Goal: Task Accomplishment & Management: Manage account settings

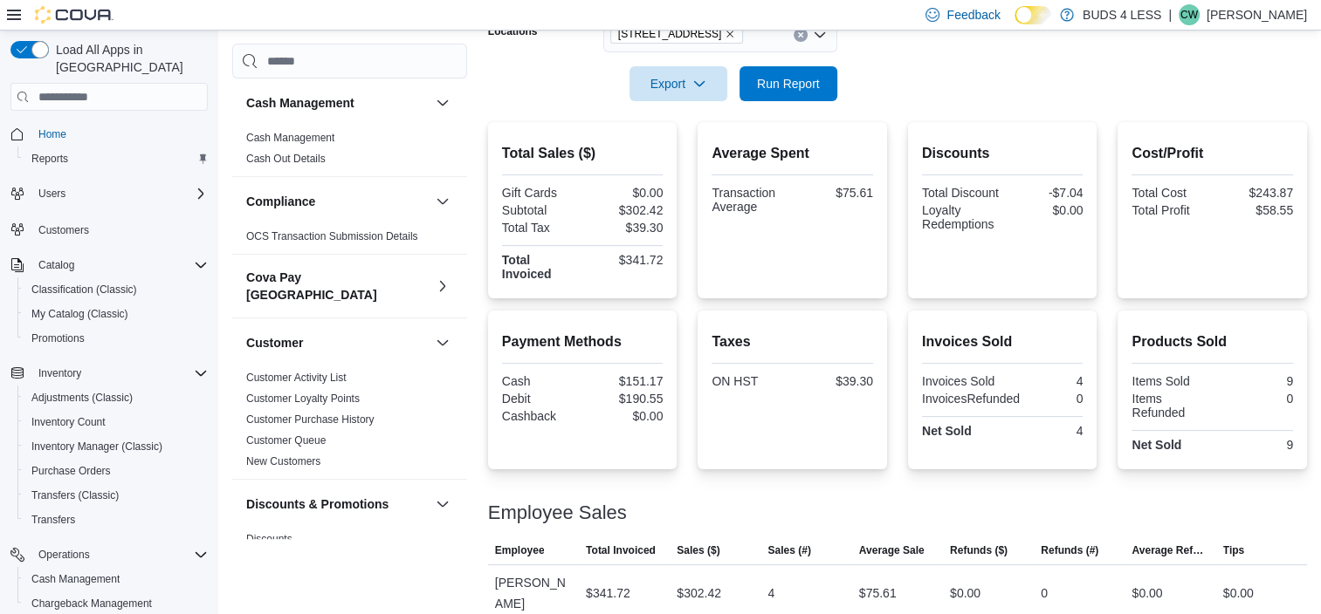
scroll to position [87, 0]
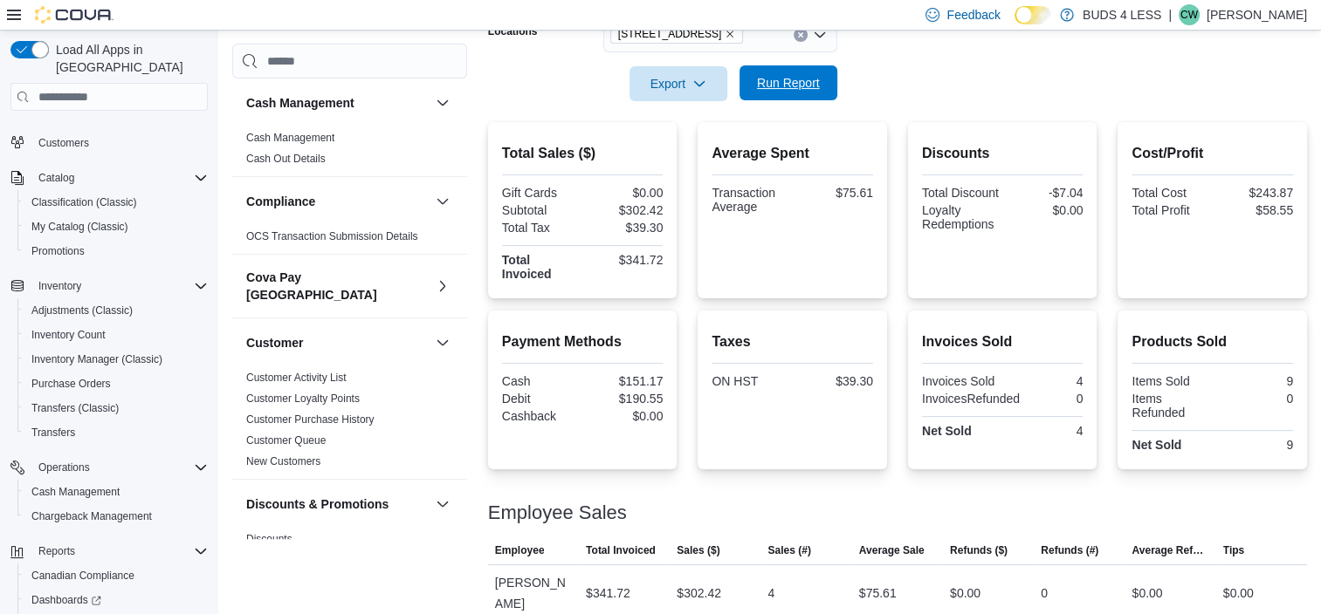
click at [802, 98] on span "Run Report" at bounding box center [788, 82] width 77 height 35
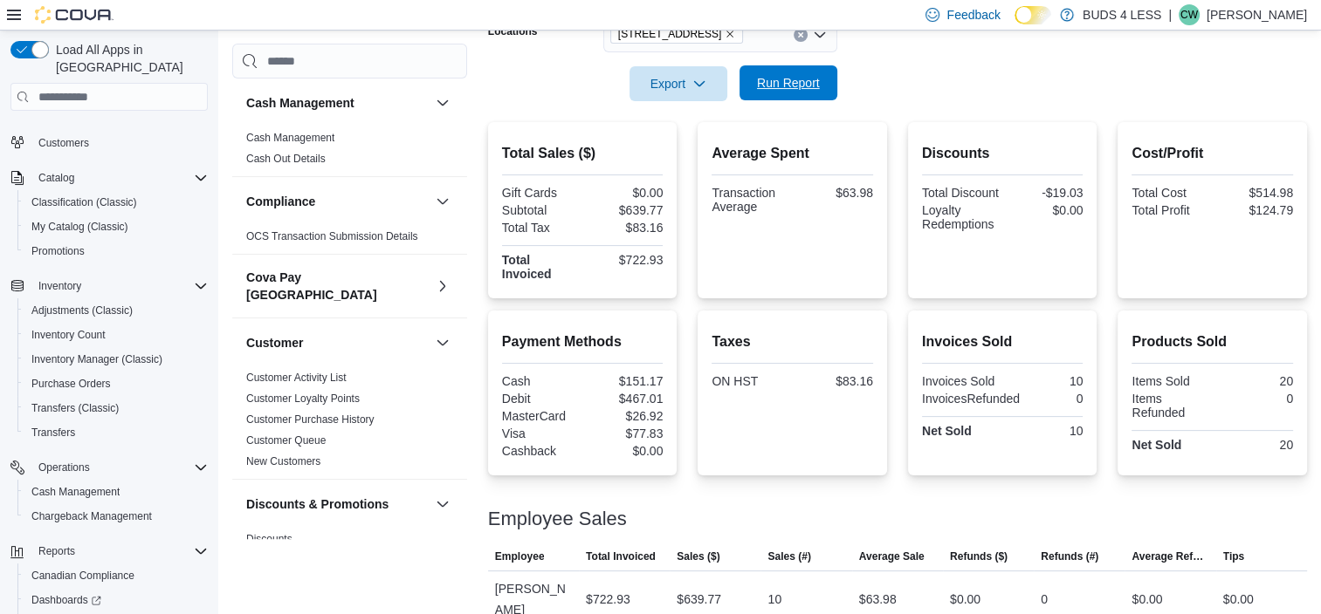
click at [810, 84] on span "Run Report" at bounding box center [788, 82] width 63 height 17
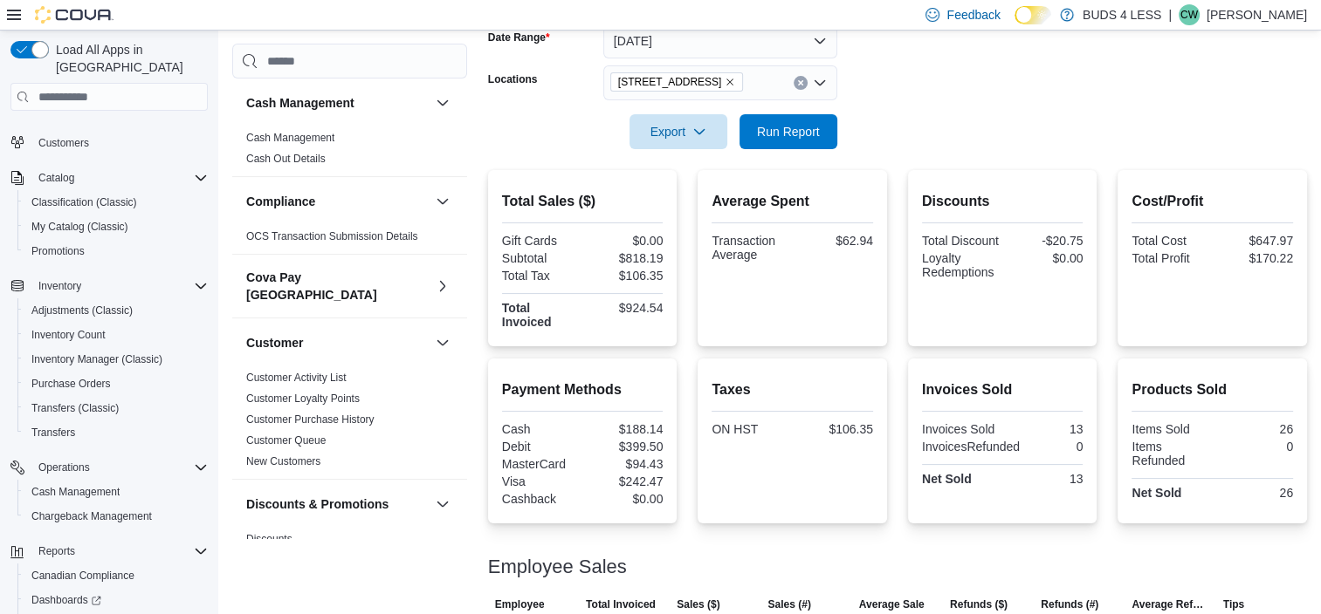
scroll to position [238, 0]
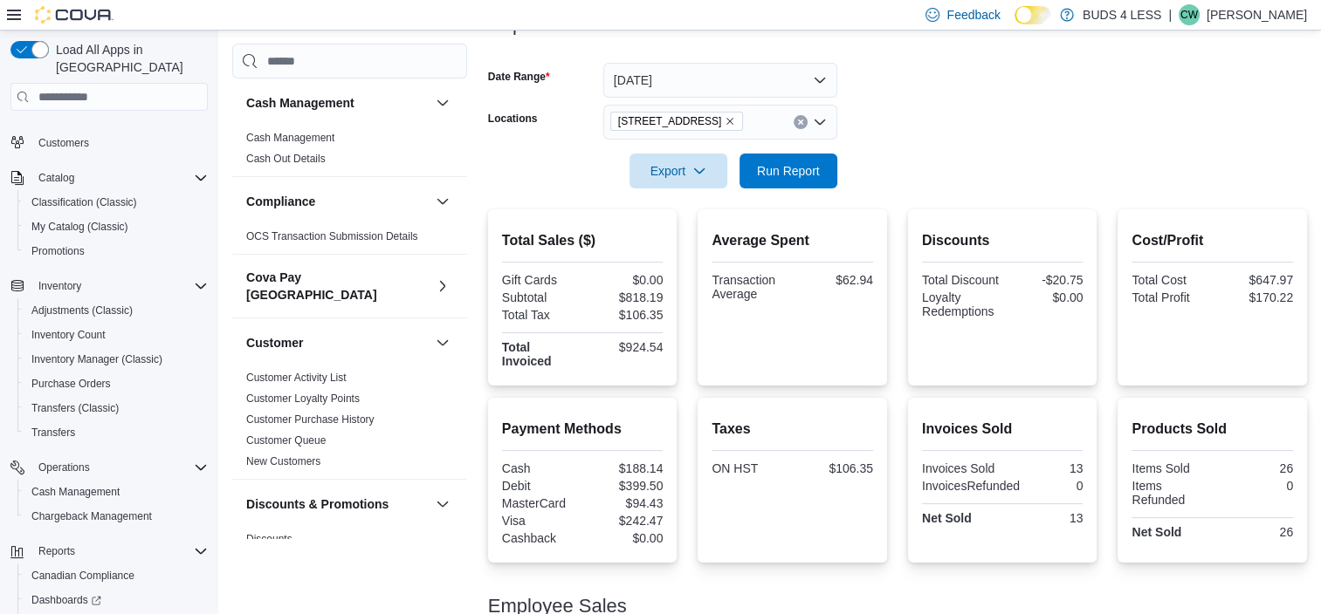
click at [800, 125] on icon "Clear input" at bounding box center [800, 122] width 7 height 7
drag, startPoint x: 1171, startPoint y: 158, endPoint x: 1026, endPoint y: 143, distance: 145.6
click at [1171, 157] on form "Date Range [DATE] Locations All Locations Export Run Report" at bounding box center [897, 115] width 819 height 147
click at [806, 174] on span "Run Report" at bounding box center [788, 169] width 63 height 17
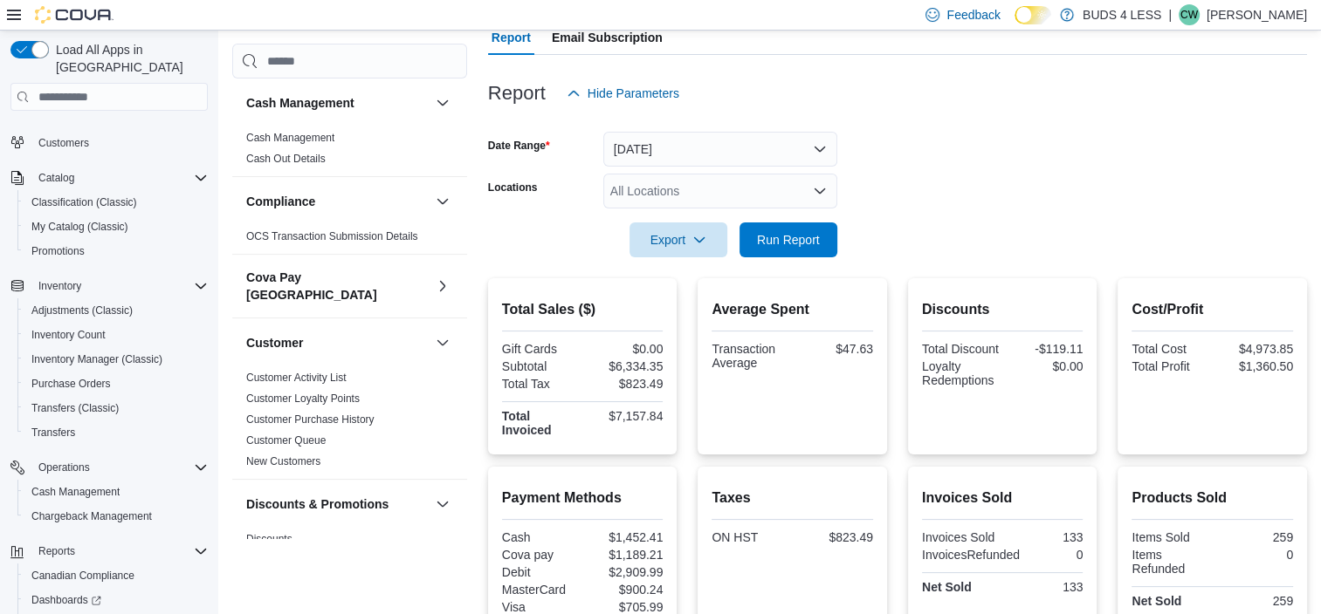
scroll to position [128, 0]
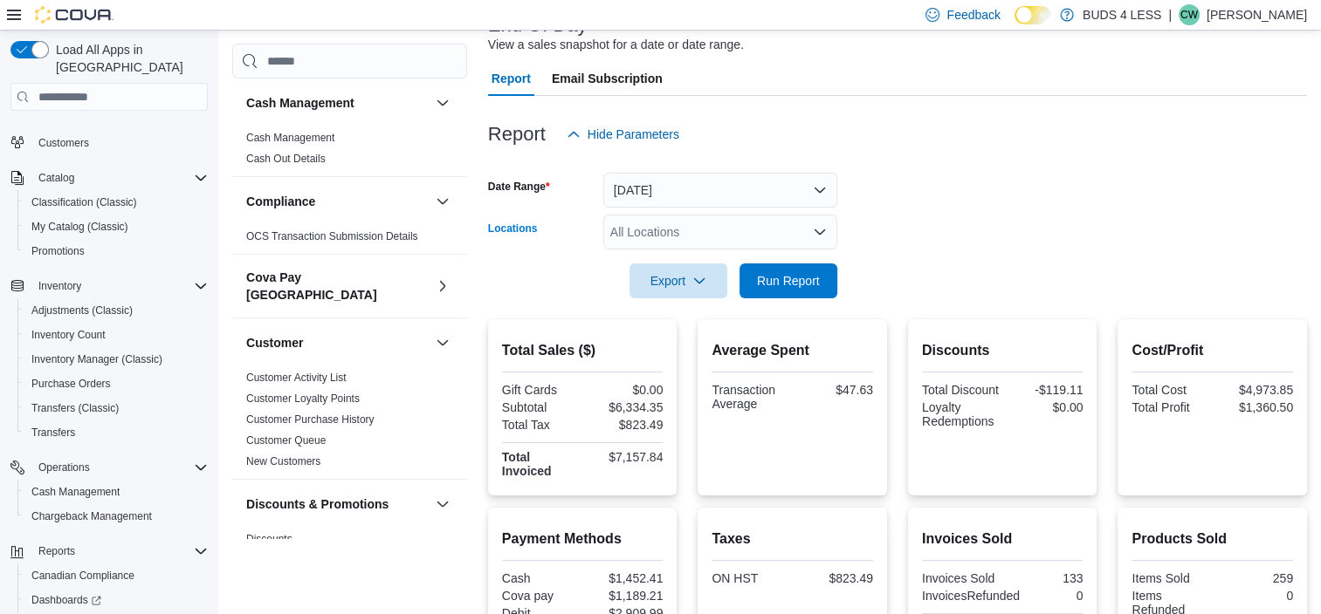
click at [814, 230] on icon "Open list of options" at bounding box center [819, 232] width 10 height 5
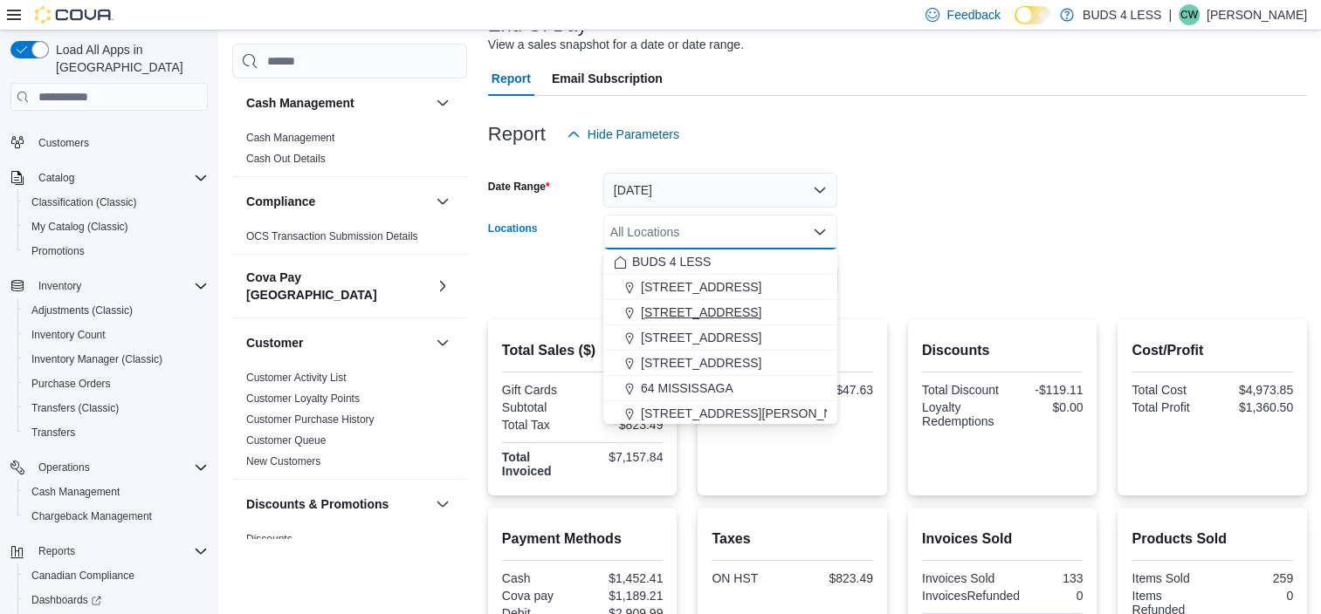
click at [706, 311] on span "[STREET_ADDRESS]" at bounding box center [701, 312] width 120 height 17
click at [1009, 207] on form "Date Range [DATE] Locations [STREET_ADDRESS] Selected. [STREET_ADDRESS] Press B…" at bounding box center [897, 225] width 819 height 147
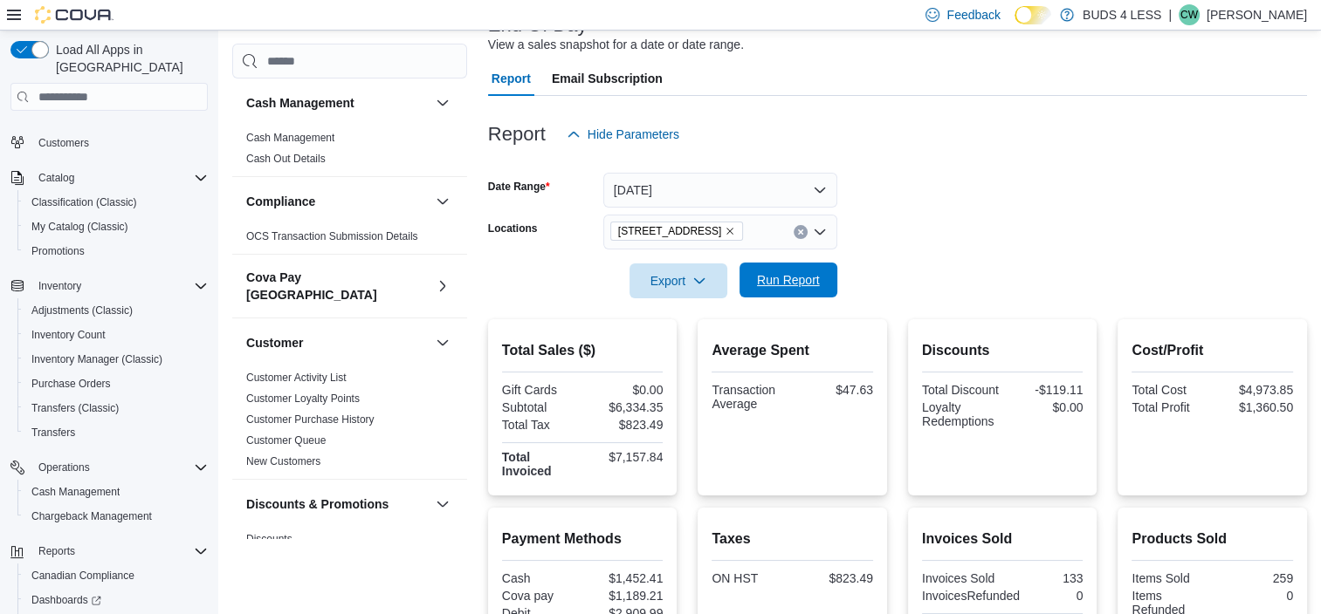
click at [777, 279] on span "Run Report" at bounding box center [788, 279] width 63 height 17
click at [799, 271] on span "Run Report" at bounding box center [788, 280] width 77 height 35
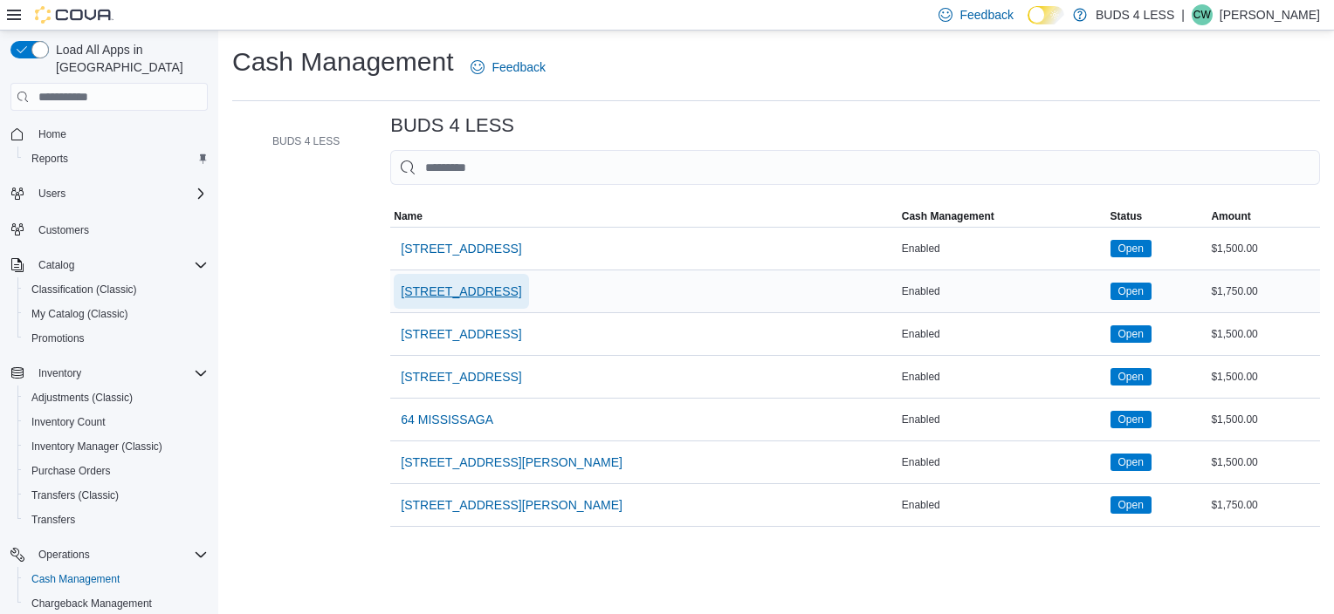
click at [471, 283] on span "[STREET_ADDRESS]" at bounding box center [461, 291] width 120 height 17
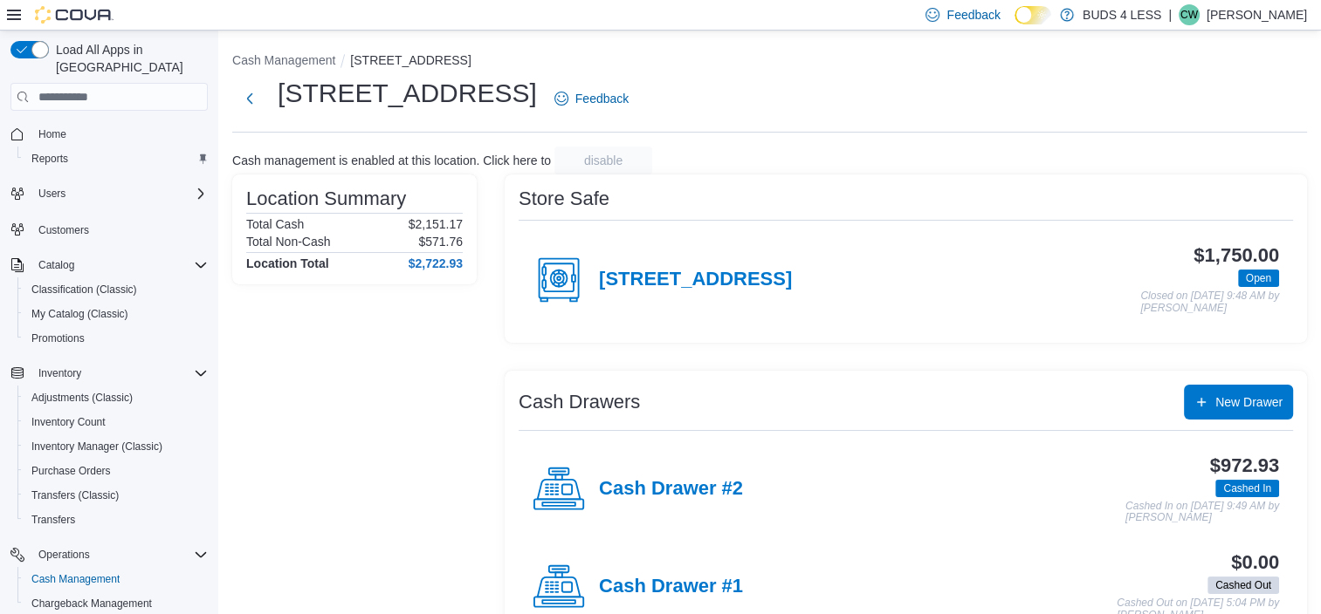
click at [672, 482] on h4 "Cash Drawer #2" at bounding box center [671, 489] width 144 height 23
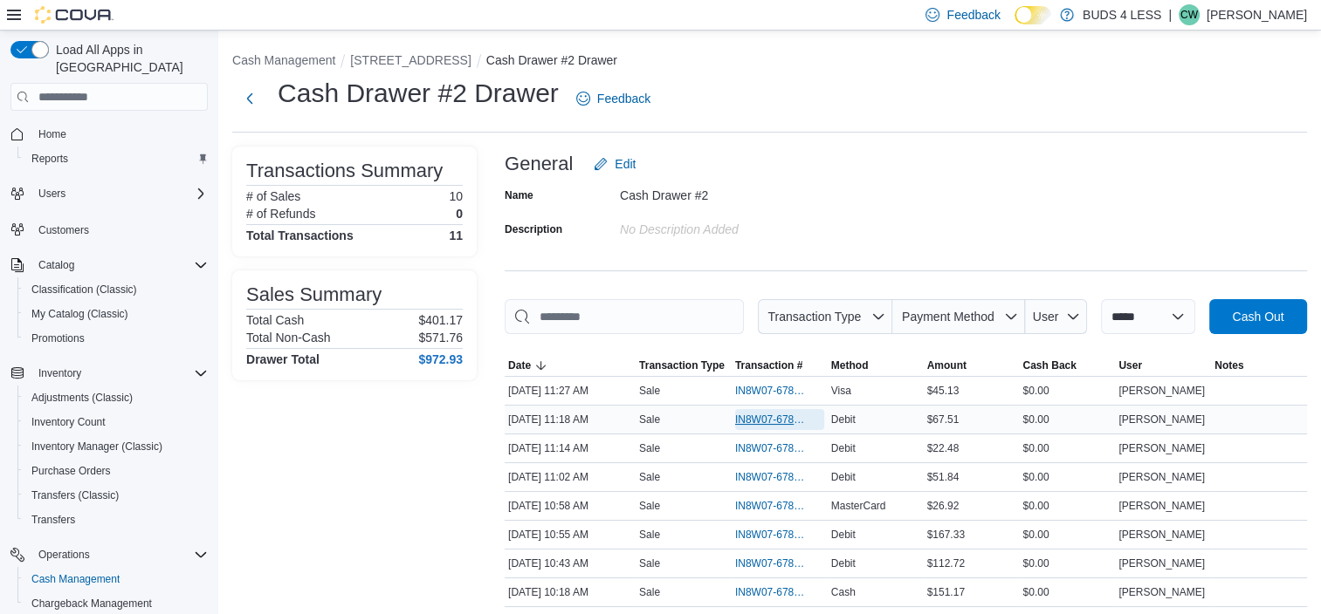
click at [789, 422] on span "IN8W07-678381" at bounding box center [771, 420] width 72 height 14
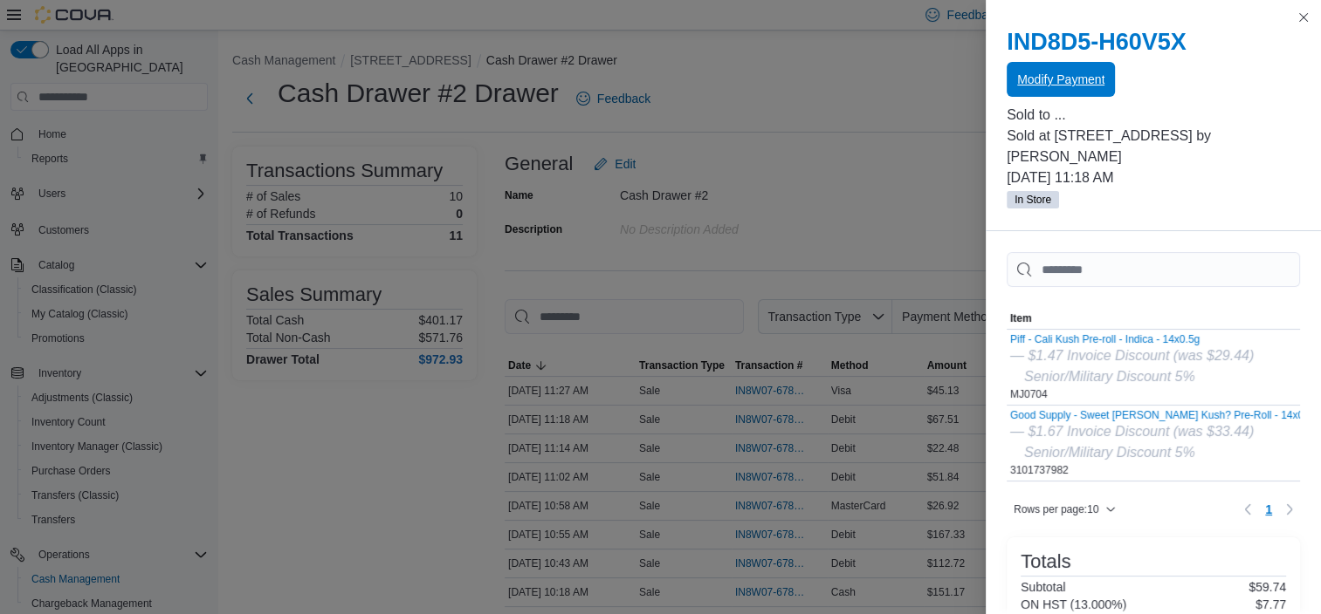
click at [1023, 77] on span "Modify Payment" at bounding box center [1060, 79] width 87 height 17
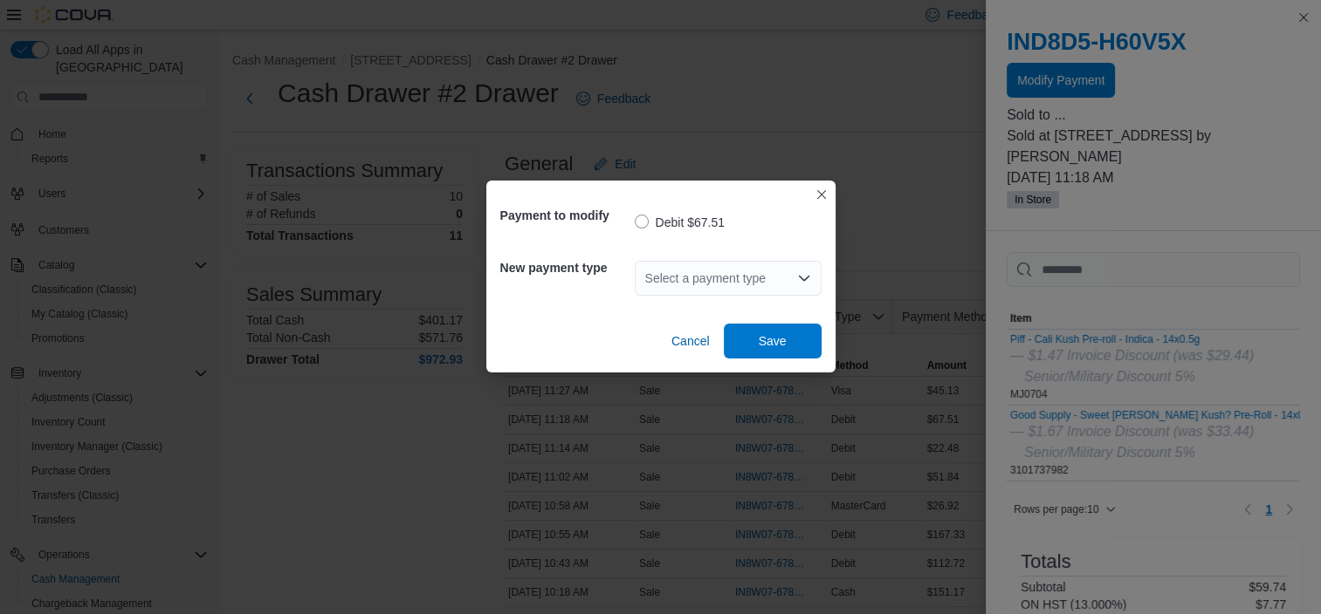
click at [786, 283] on div "Select a payment type" at bounding box center [728, 278] width 187 height 35
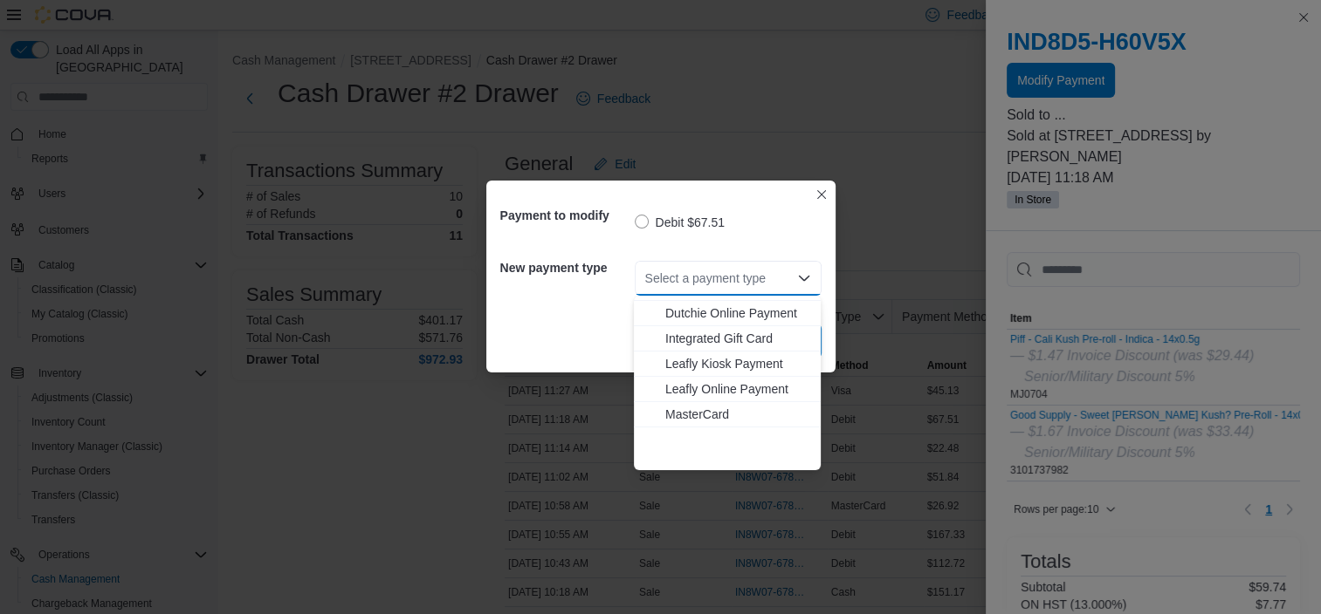
scroll to position [230, 0]
click at [717, 352] on span "MasterCard" at bounding box center [737, 355] width 145 height 17
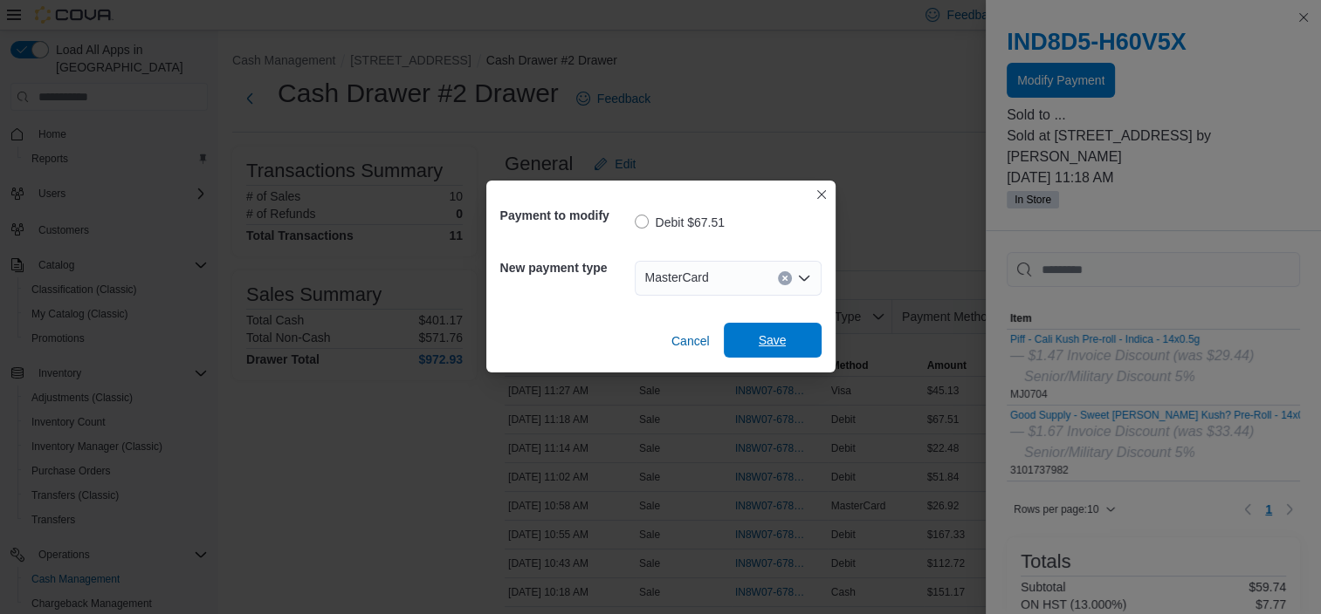
click at [751, 342] on span "Save" at bounding box center [772, 340] width 77 height 35
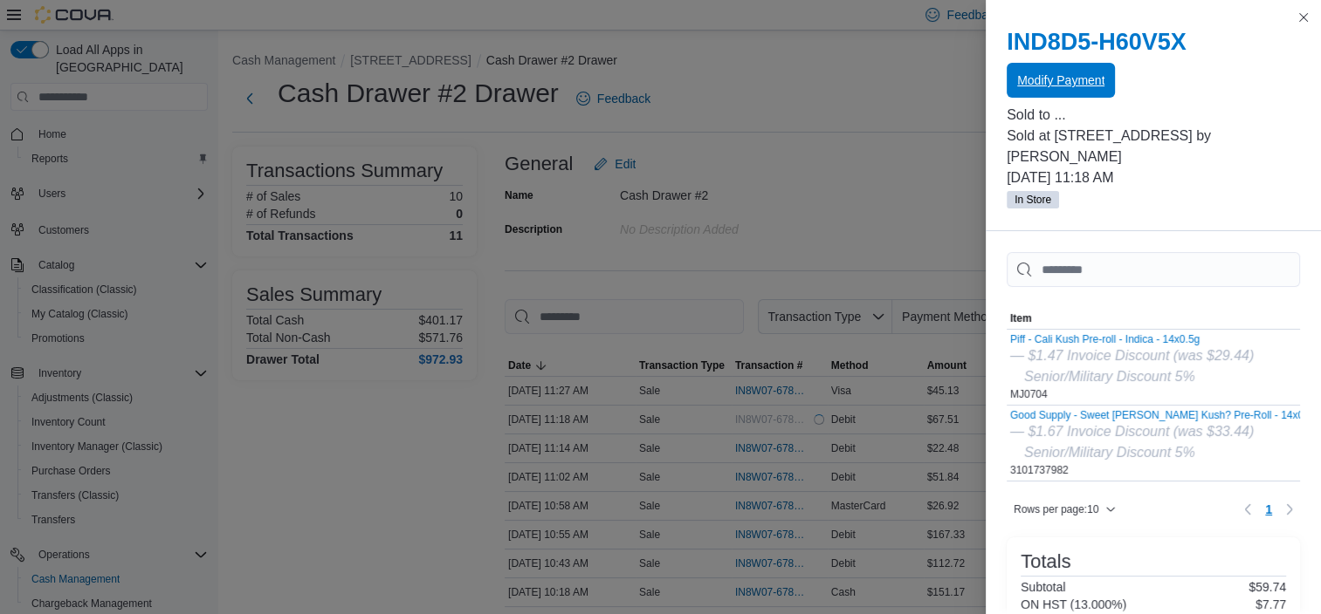
scroll to position [0, 0]
click at [1296, 15] on button "Close this dialog" at bounding box center [1303, 16] width 21 height 21
